Goal: Complete application form

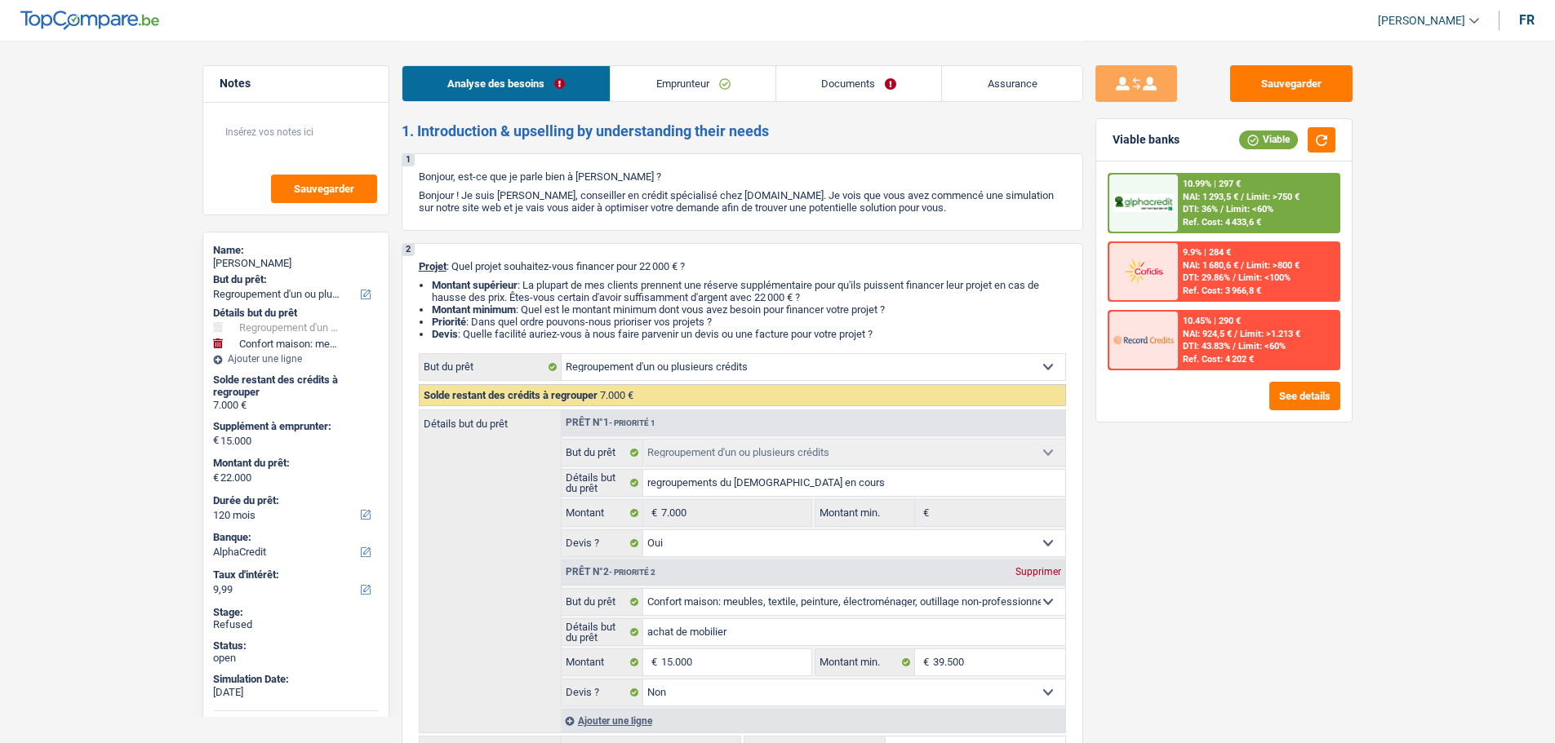
select select "refinancing"
select select "household"
select select "120"
select select "alphacredit"
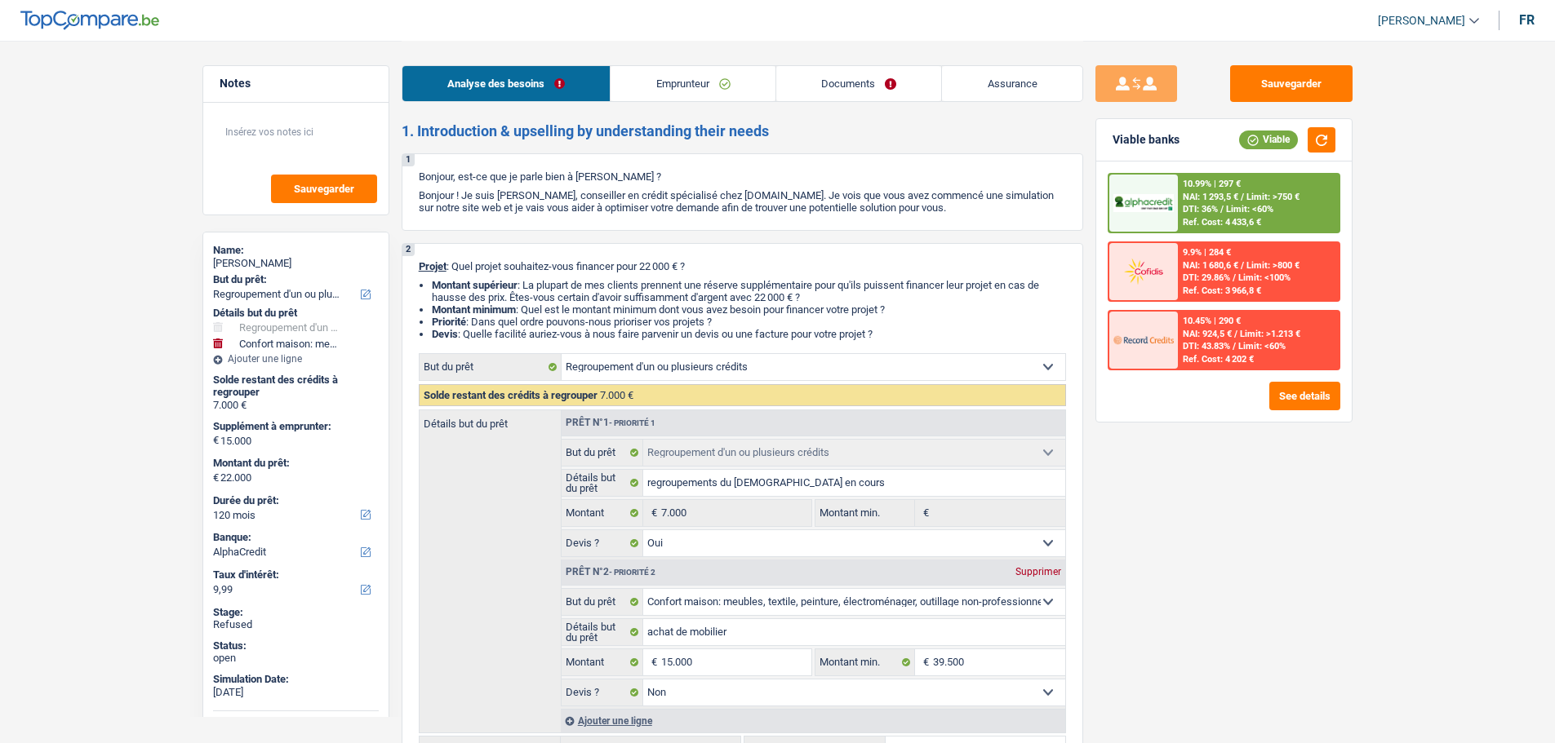
select select "refinancing"
select select "yes"
select select "household"
select select "false"
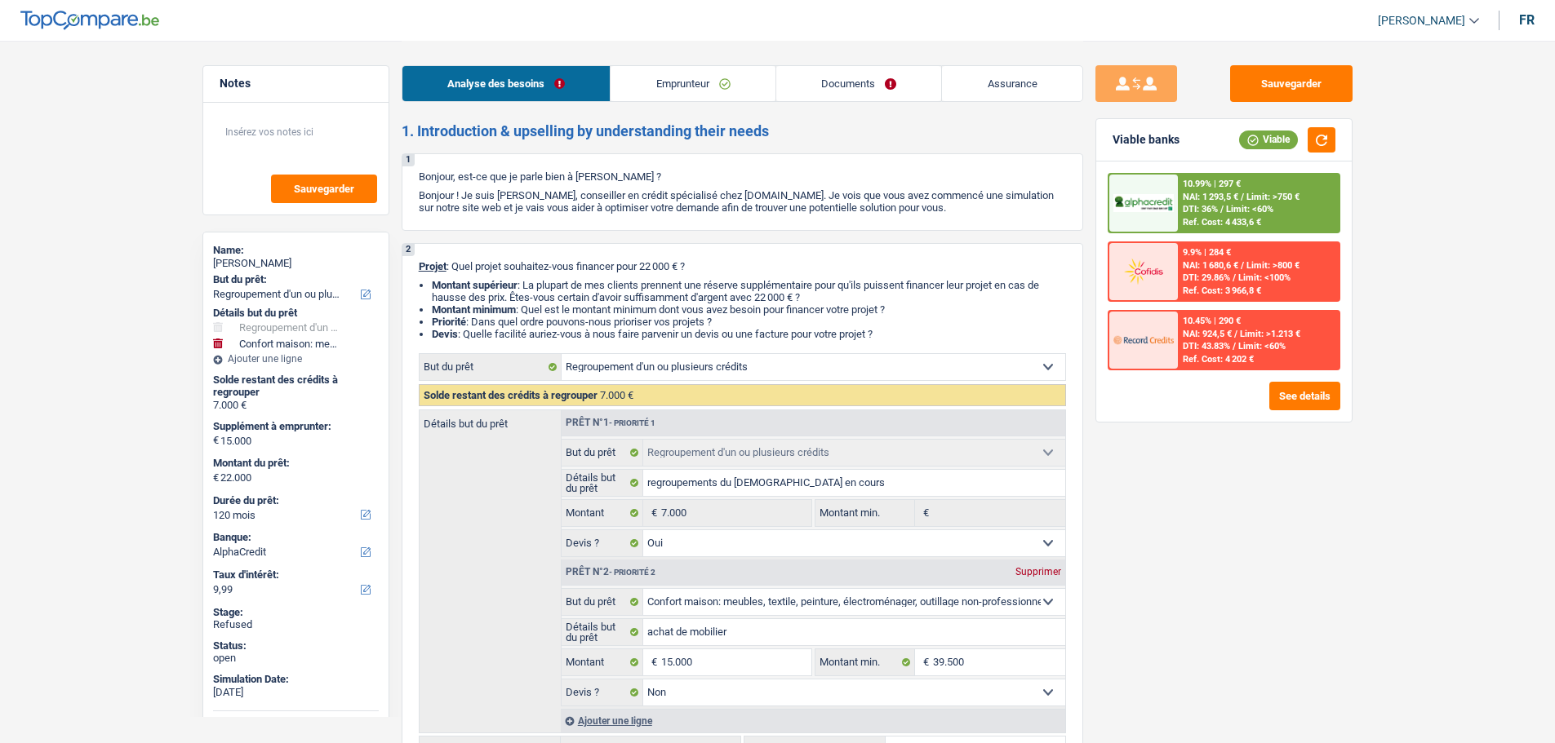
select select "120"
select select "unemployed"
select select "familyAllowances"
select select "unemployment"
select select "alimony"
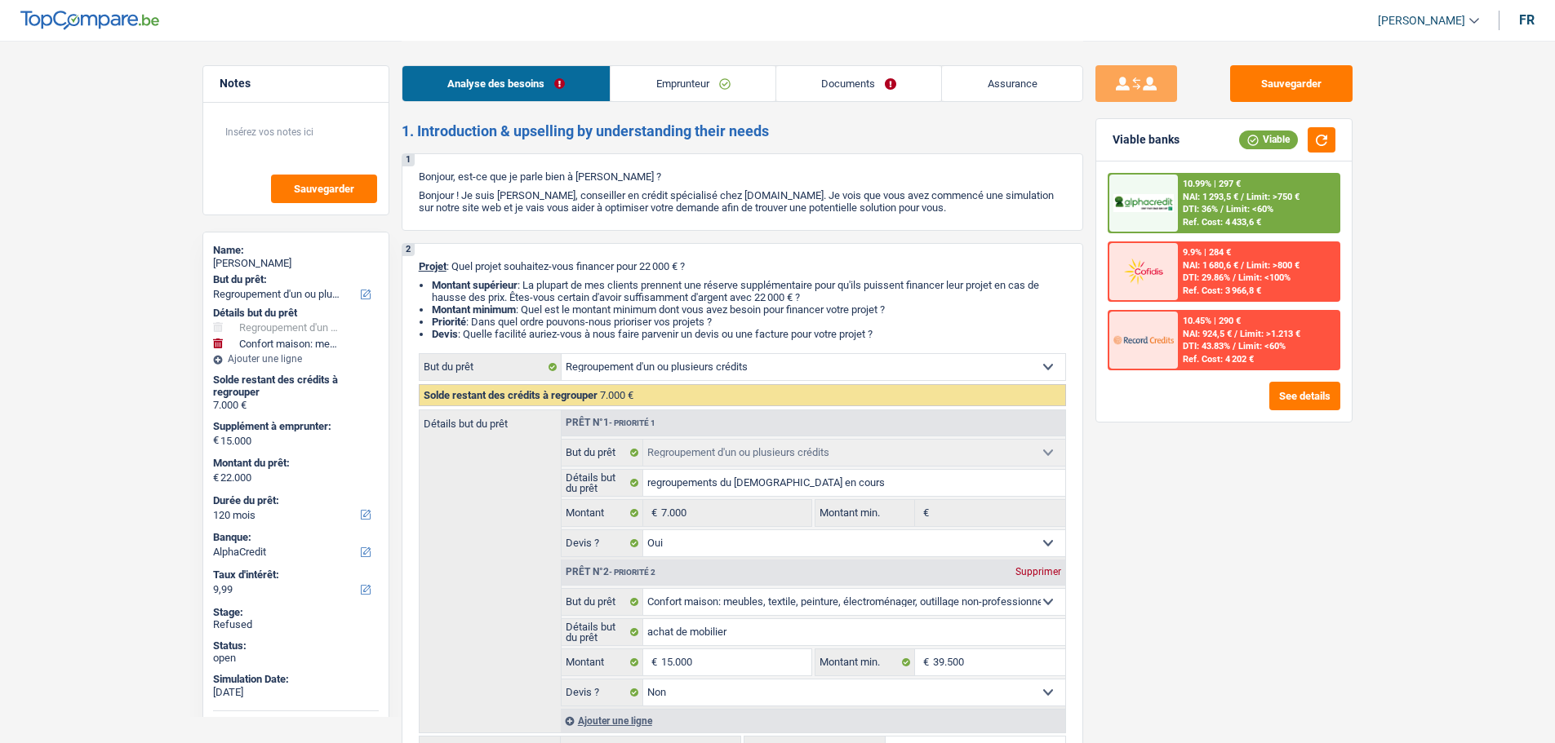
select select "alimony"
select select "rents"
select select "personalLoan"
select select "homeFurnishingOrRelocation"
select select "48"
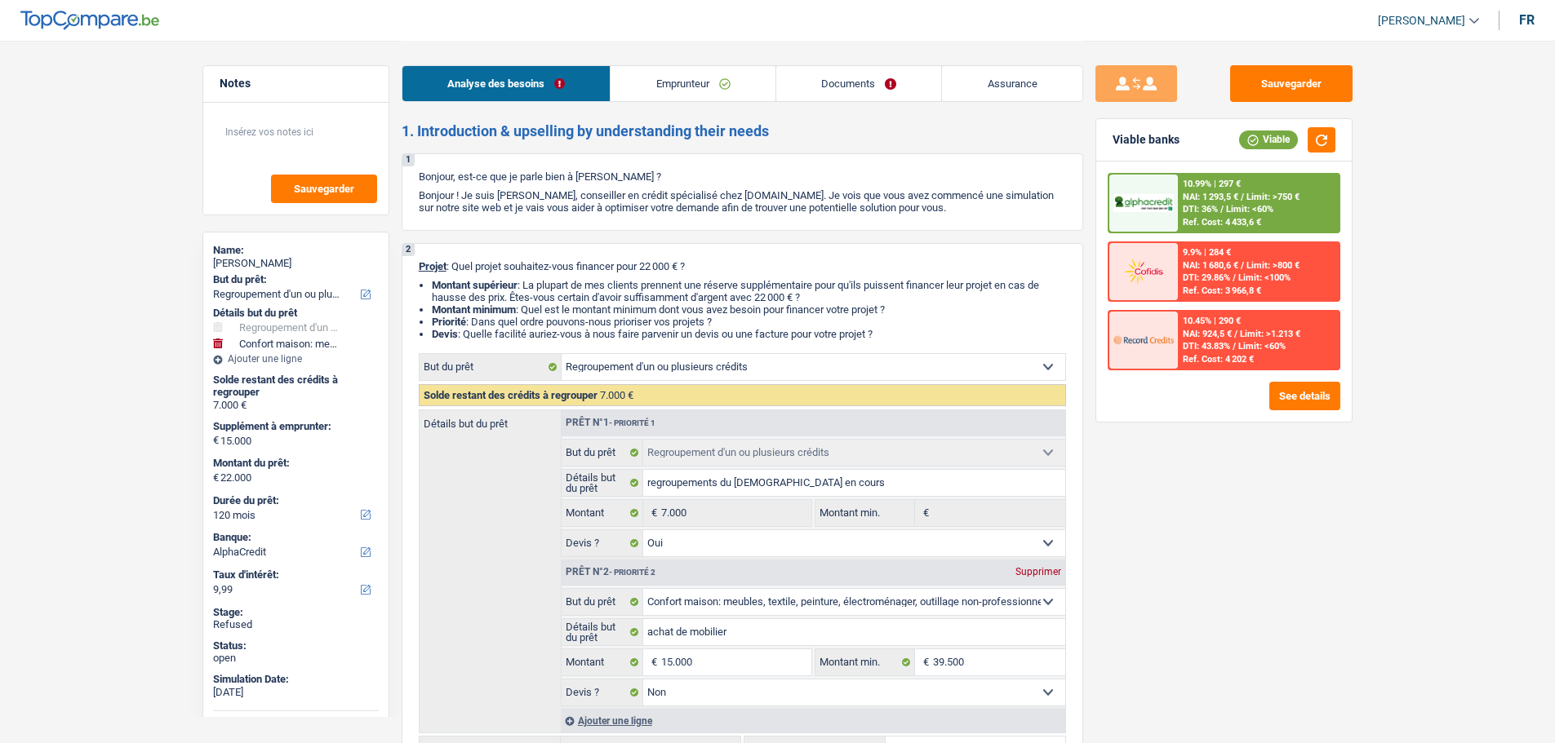
select select "refinancing"
select select "yes"
select select "household"
select select "false"
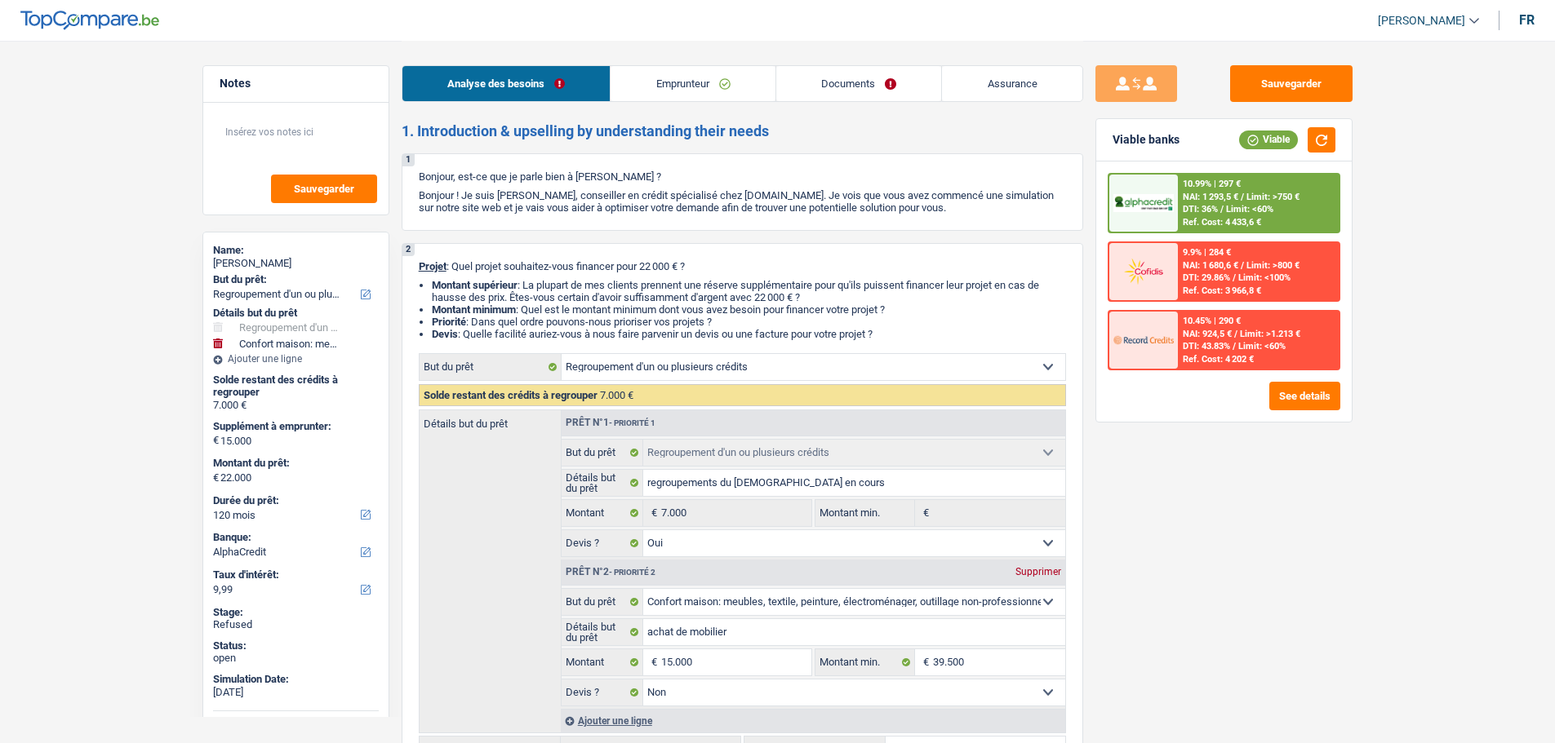
select select "120"
click at [703, 87] on link "Emprunteur" at bounding box center [692, 83] width 165 height 35
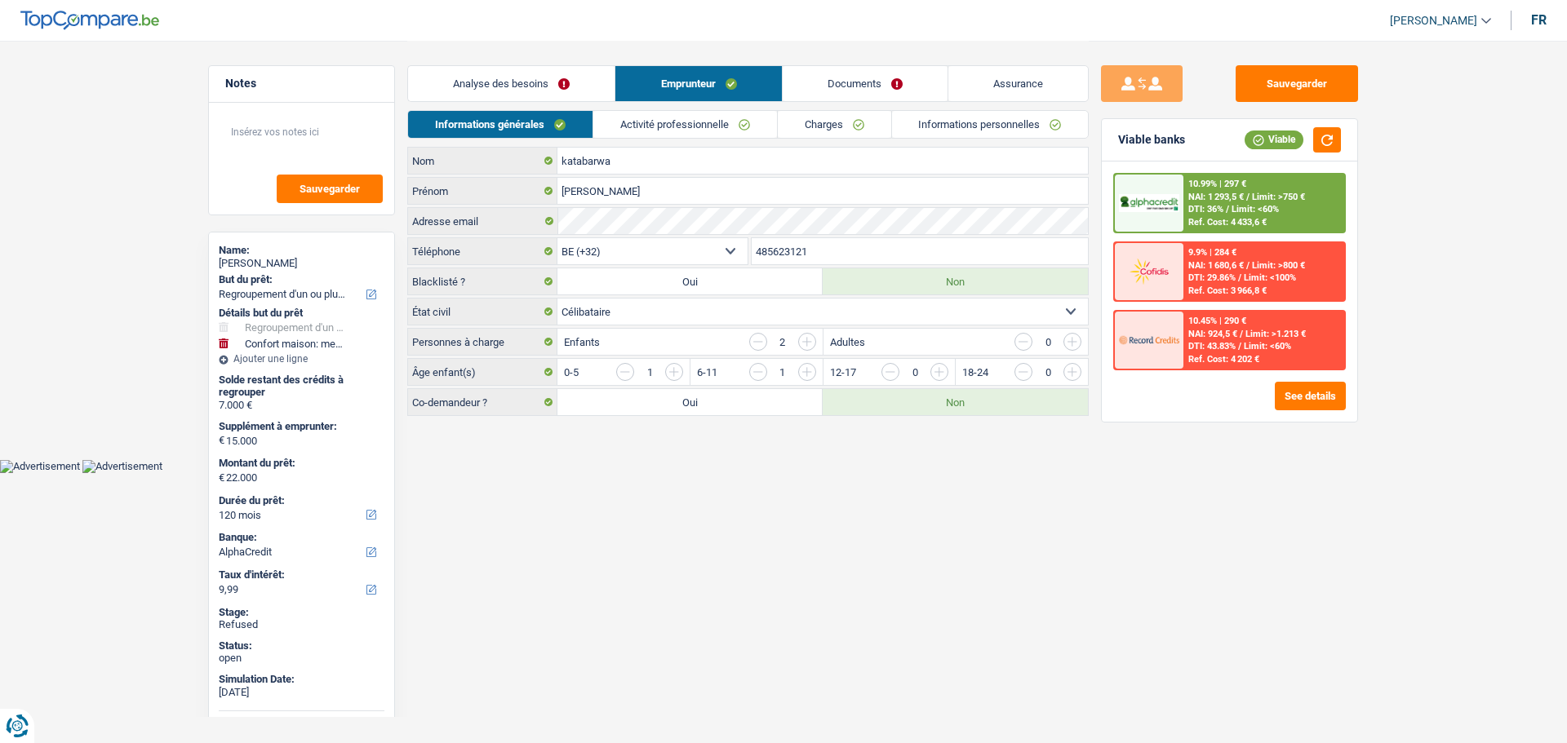
click at [851, 128] on link "Charges" at bounding box center [834, 124] width 113 height 27
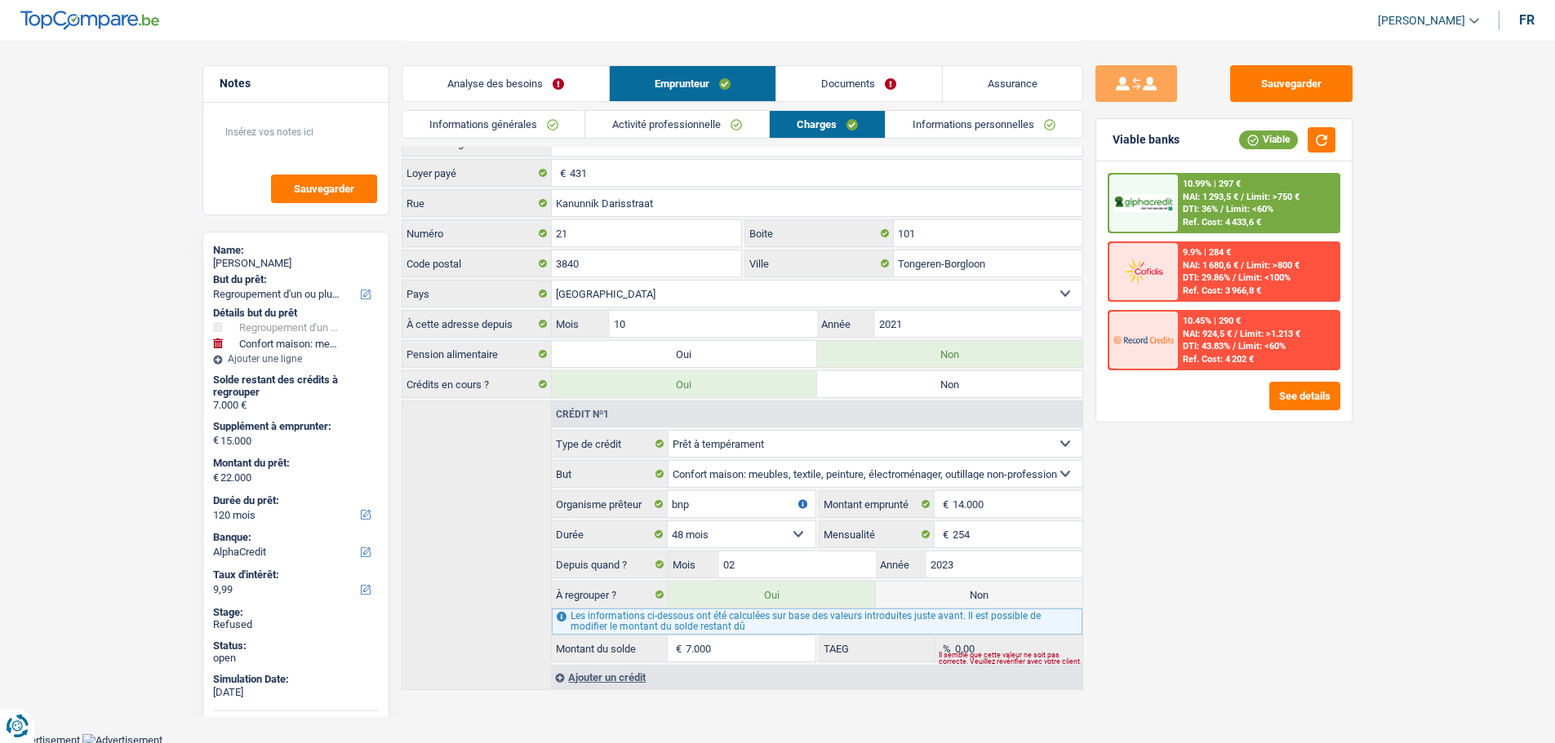
scroll to position [20, 0]
click at [615, 672] on div "Ajouter un crédit" at bounding box center [816, 675] width 530 height 24
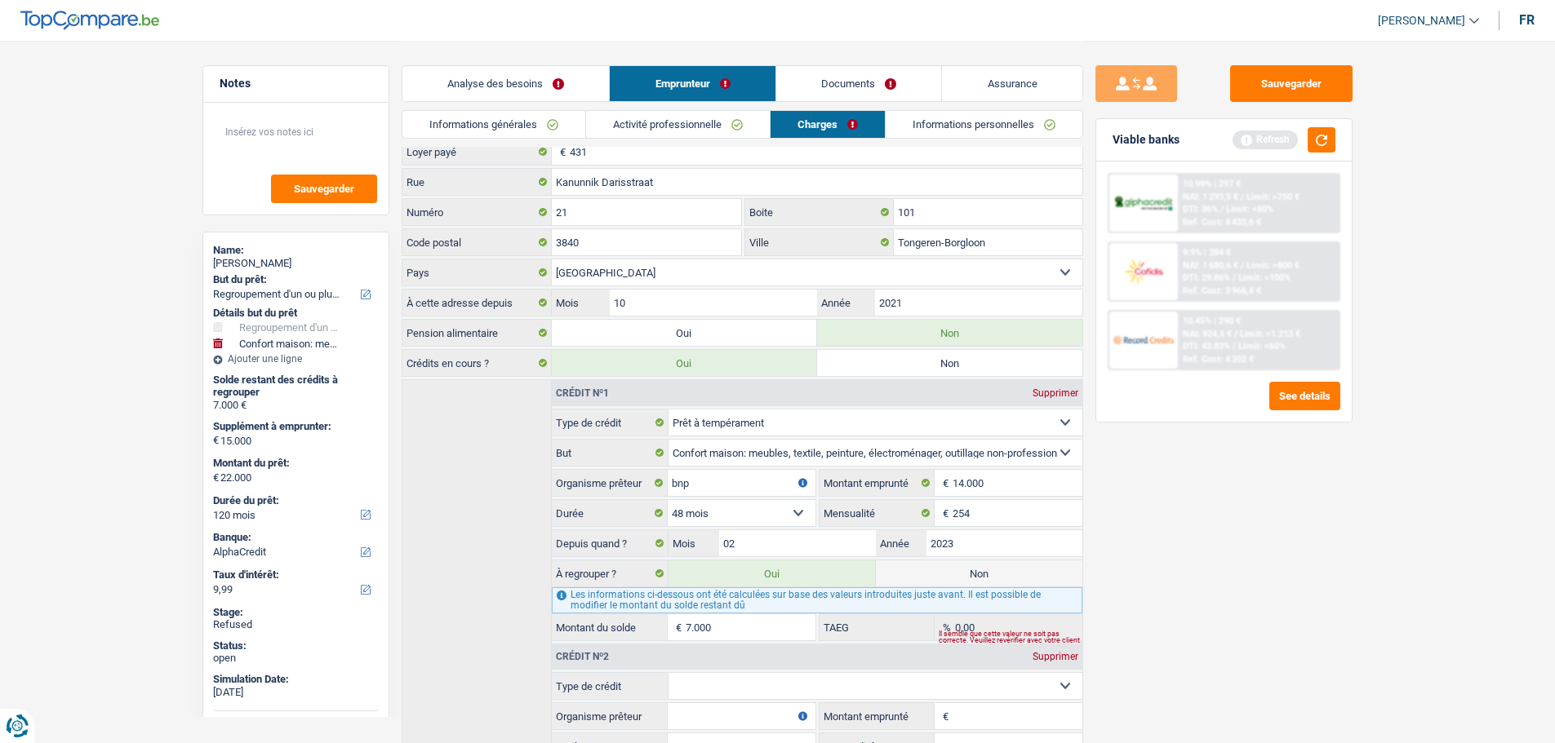
scroll to position [184, 0]
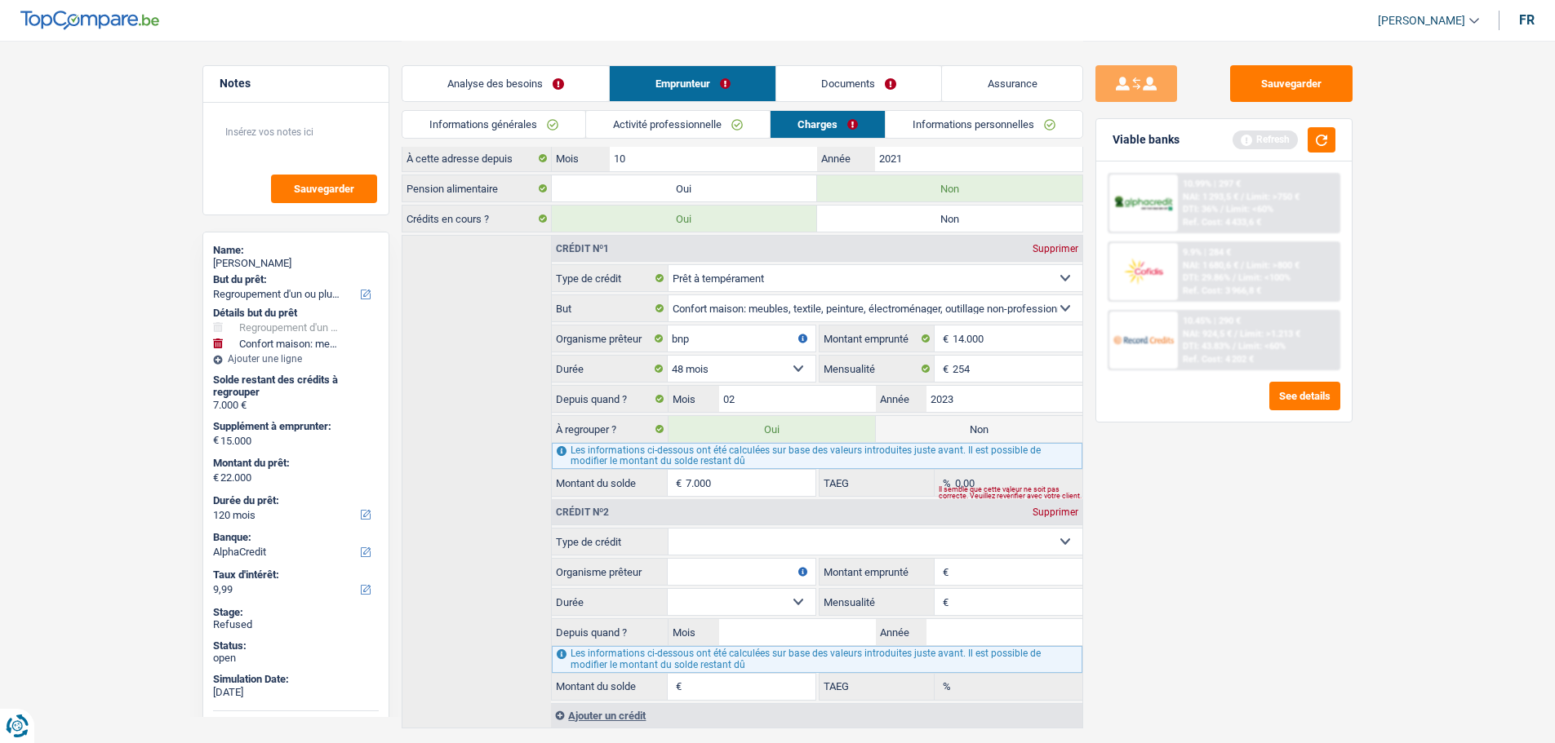
click at [728, 541] on select "Carte ou ouverture de crédit Prêt hypothécaire Vente à tempérament Prêt à tempé…" at bounding box center [875, 542] width 414 height 26
select select "personalSale"
type input "0"
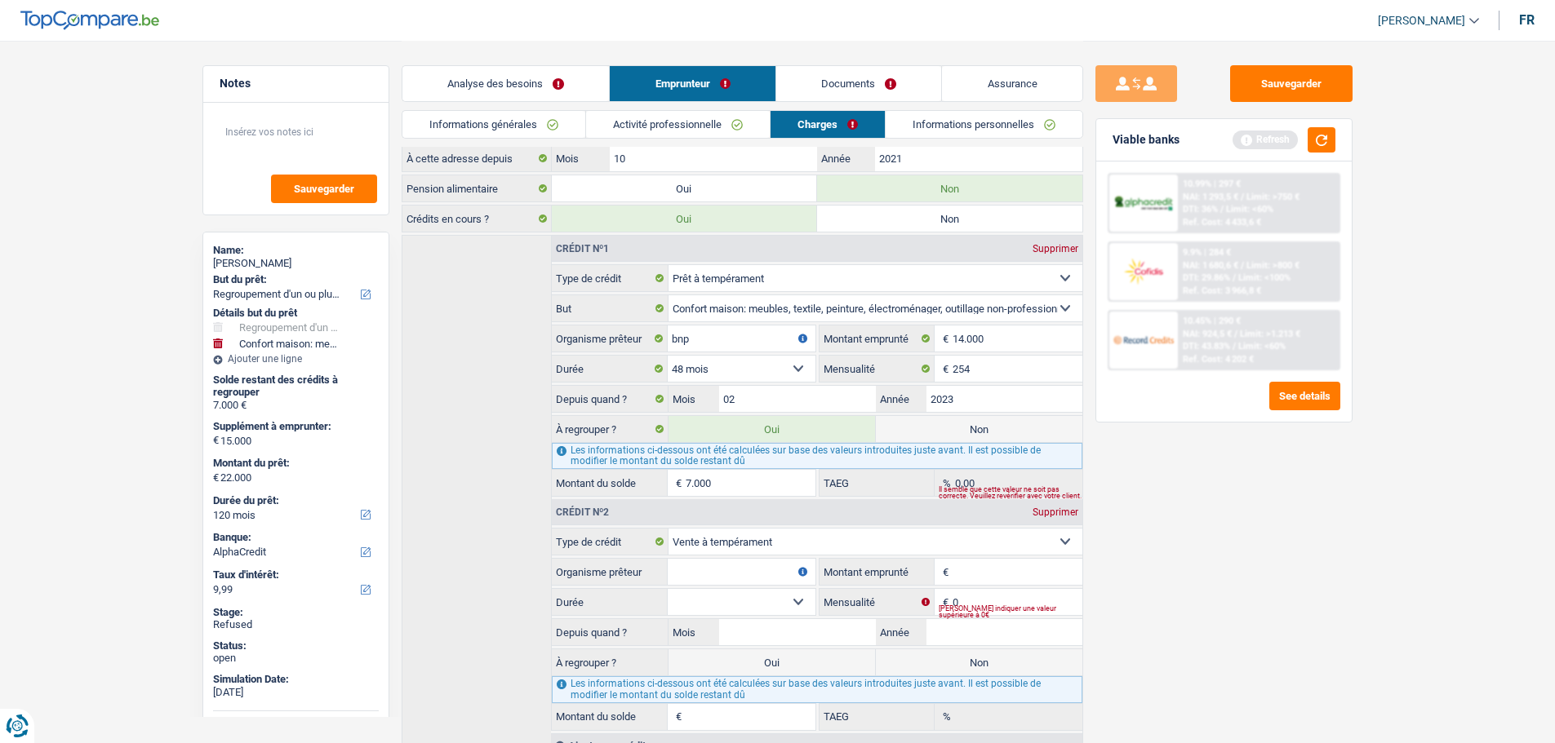
click at [726, 570] on input "Organisme prêteur" at bounding box center [741, 572] width 147 height 26
type input "alpha credit"
click at [986, 575] on input "Montant" at bounding box center [1016, 572] width 129 height 26
type input "2.205"
click at [732, 599] on select "12 mois 18 mois 24 mois Sélectionner une option" at bounding box center [741, 602] width 147 height 26
